Goal: Task Accomplishment & Management: Use online tool/utility

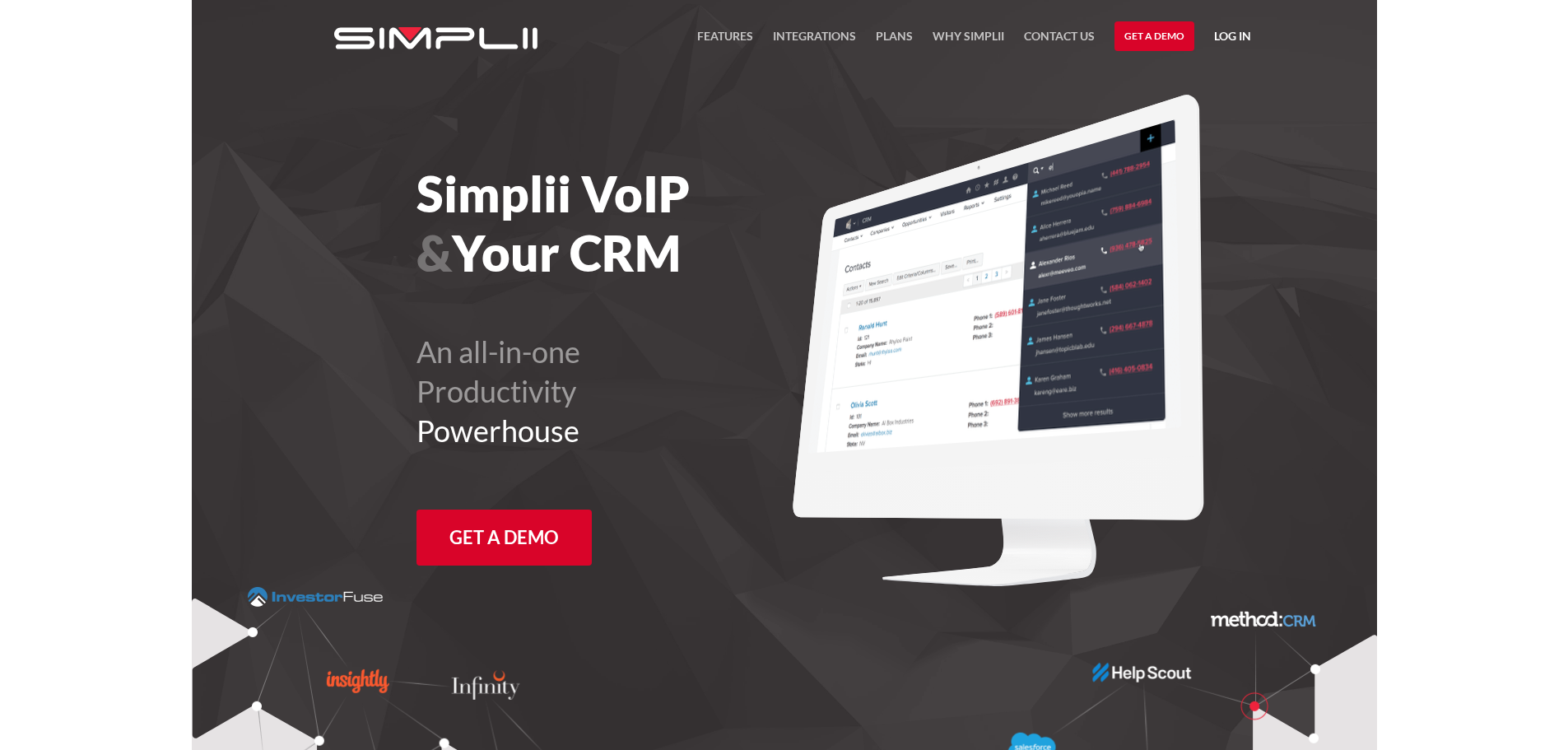
click at [1229, 31] on link "Log in" at bounding box center [1231, 39] width 37 height 24
click at [1188, 108] on link "Payment Portal" at bounding box center [1190, 112] width 101 height 26
click at [1246, 36] on link "Log in" at bounding box center [1231, 39] width 37 height 24
click at [1167, 116] on link "Payment Portal" at bounding box center [1190, 112] width 101 height 26
